Goal: Information Seeking & Learning: Find specific fact

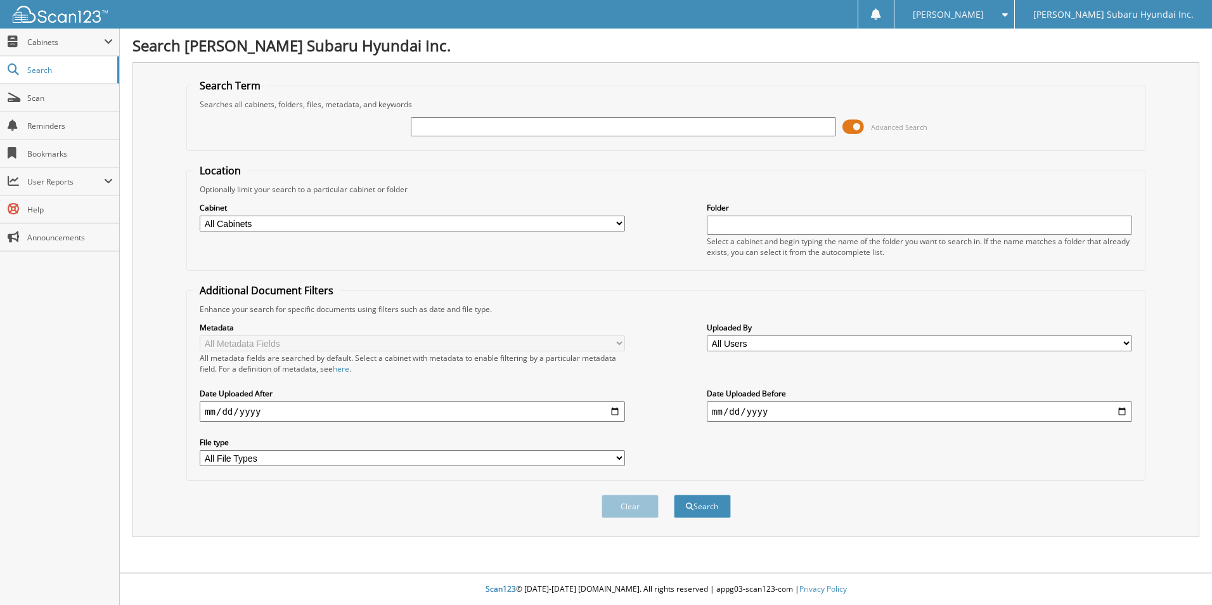
click at [521, 118] on input "text" at bounding box center [623, 126] width 425 height 19
type input "6265510"
click at [674, 494] on button "Search" at bounding box center [702, 505] width 57 height 23
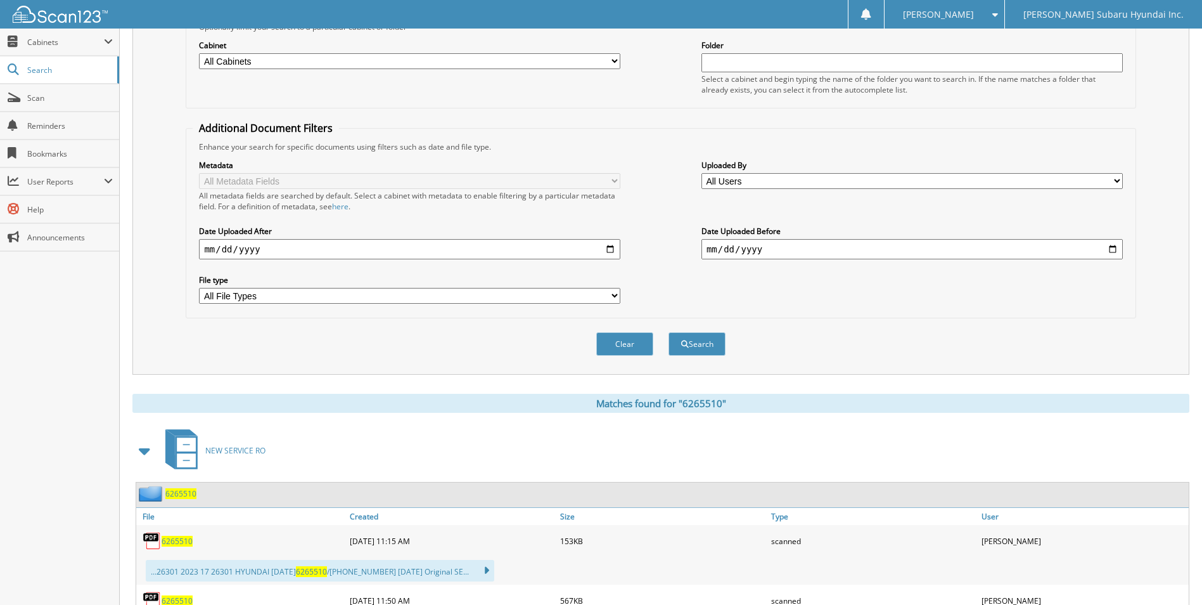
scroll to position [234, 0]
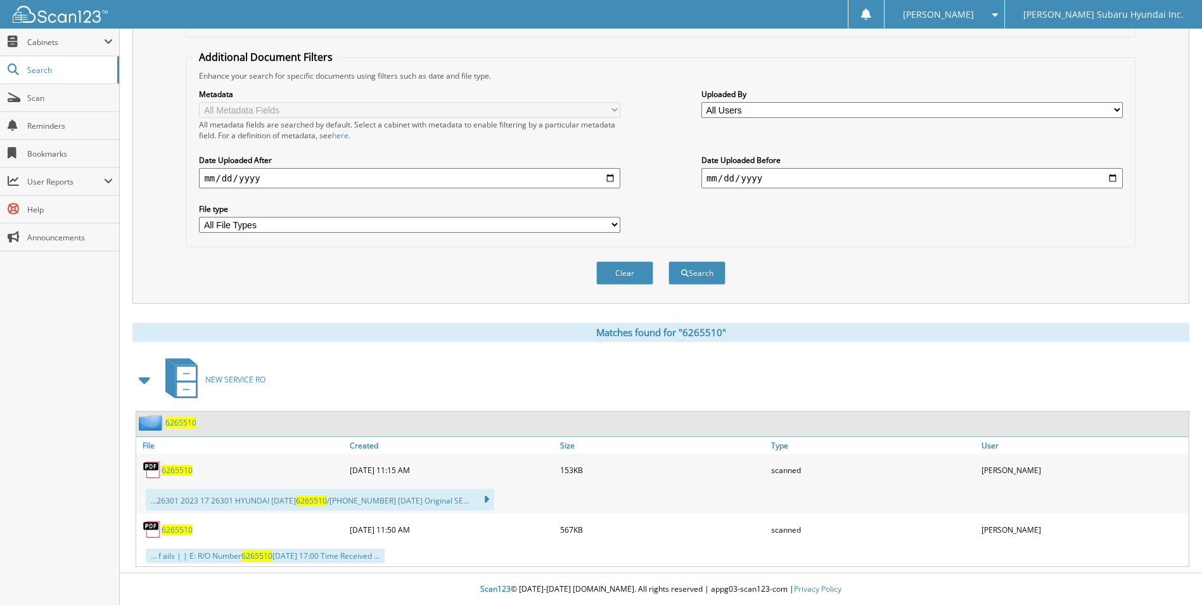
click at [183, 472] on span "6265510" at bounding box center [177, 469] width 31 height 11
click at [179, 530] on span "6265510" at bounding box center [177, 529] width 31 height 11
click at [532, 276] on div "Clear Search" at bounding box center [661, 272] width 950 height 51
click at [54, 87] on link "Scan" at bounding box center [59, 97] width 119 height 27
